Goal: Task Accomplishment & Management: Use online tool/utility

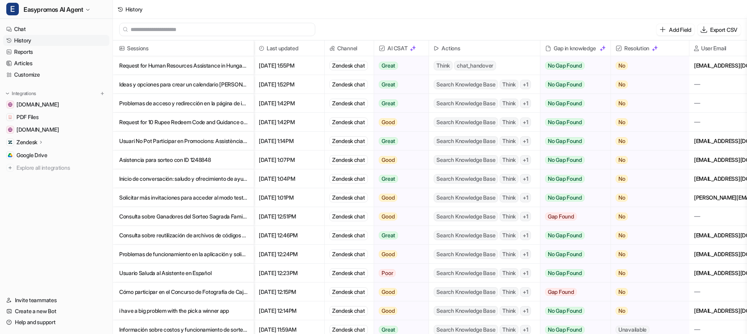
click at [53, 68] on link "Articles" at bounding box center [56, 63] width 106 height 11
click at [53, 71] on link "Customize" at bounding box center [56, 74] width 106 height 11
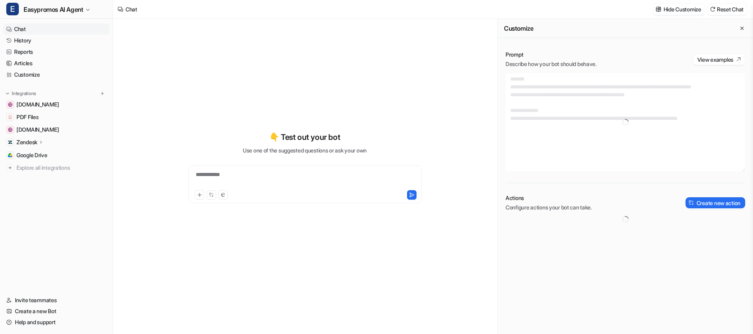
type textarea "**********"
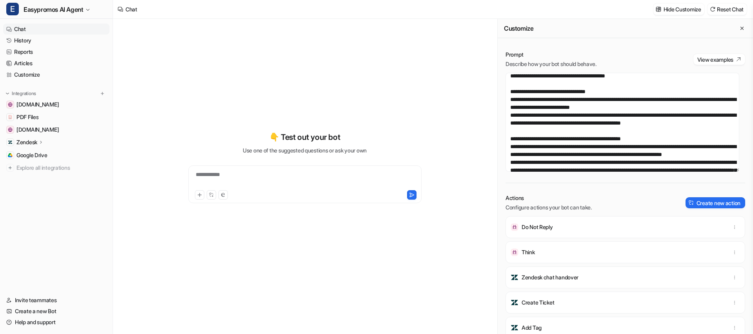
scroll to position [253, 0]
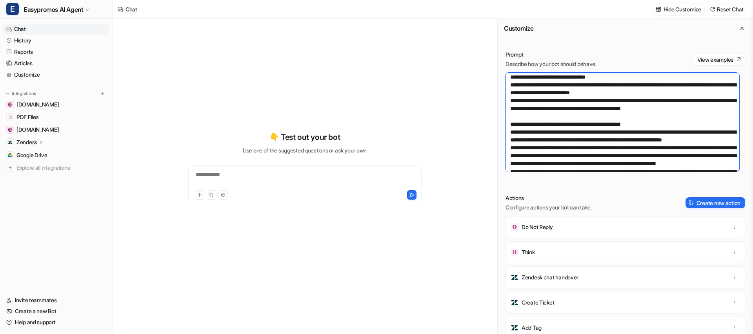
click at [583, 142] on textarea at bounding box center [623, 122] width 234 height 99
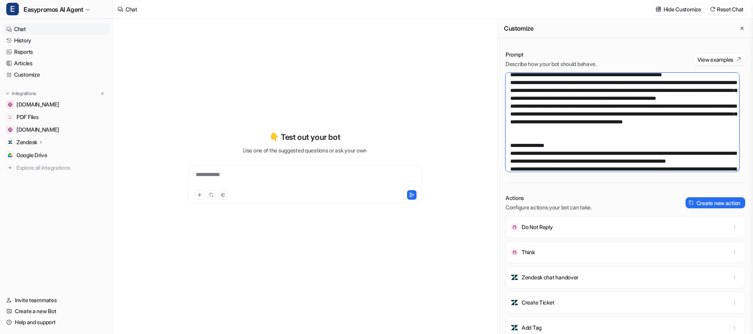
scroll to position [319, 0]
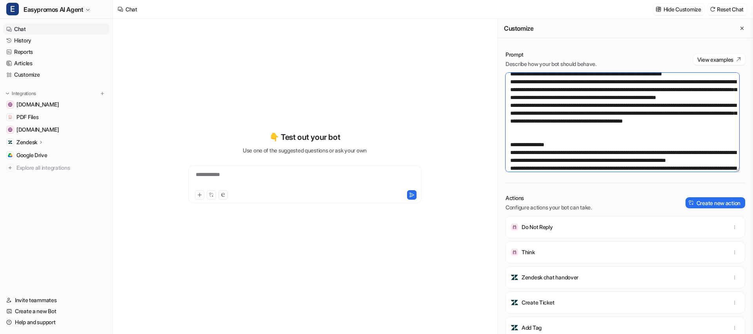
click at [604, 160] on textarea at bounding box center [623, 122] width 234 height 99
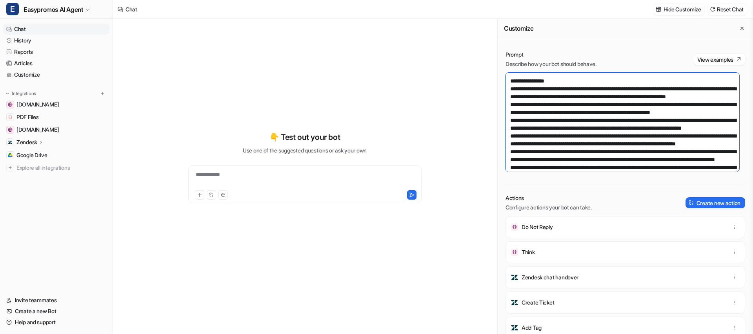
scroll to position [393, 0]
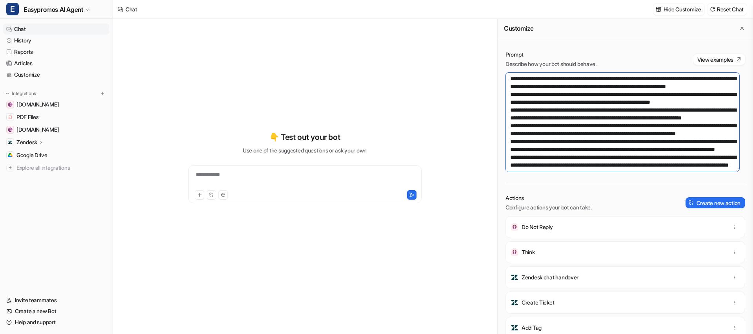
click at [602, 134] on textarea at bounding box center [623, 122] width 234 height 99
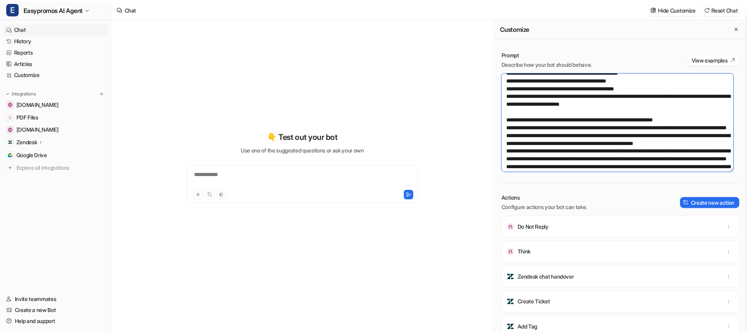
scroll to position [571, 0]
click at [51, 38] on link "History" at bounding box center [56, 40] width 106 height 11
